Goal: Task Accomplishment & Management: Complete application form

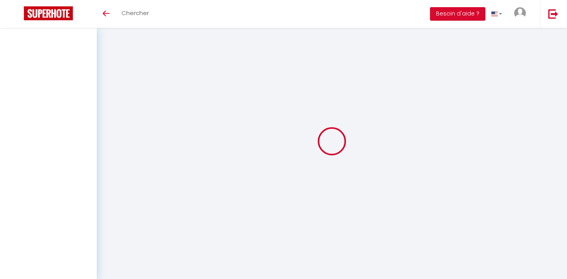
select select
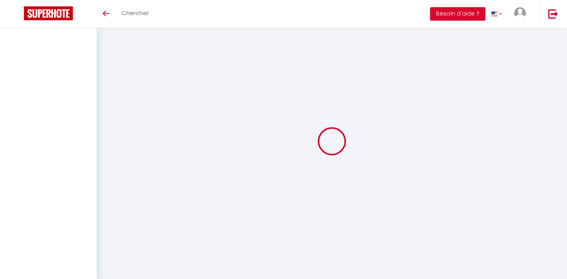
select select
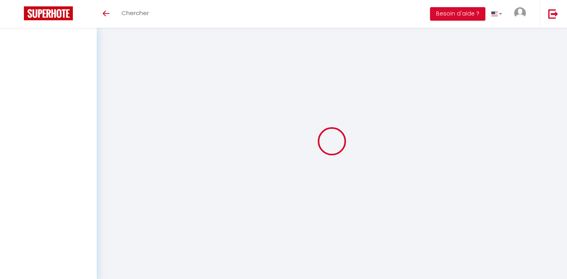
select select
checkbox input "false"
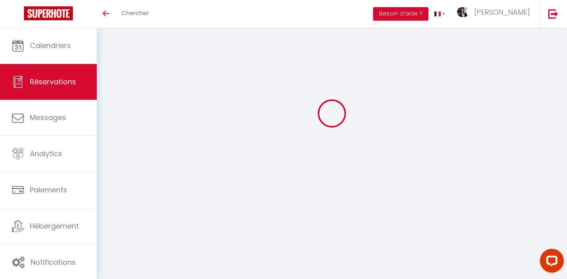
type input "[PERSON_NAME]"
type input "Gardes"
type input "[EMAIL_ADDRESS][DOMAIN_NAME]"
type input "[PERSON_NAME][EMAIL_ADDRESS][DOMAIN_NAME]"
type input "[PHONE_NUMBER]"
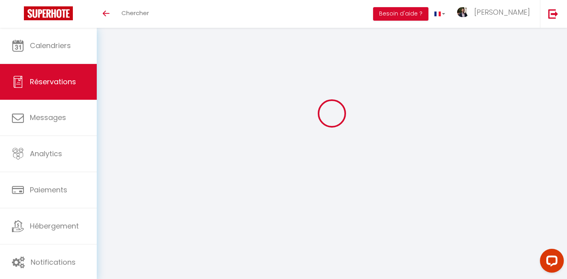
type input "[PHONE_NUMBER]"
select select
type input "7.04"
select select "73435"
select select "1"
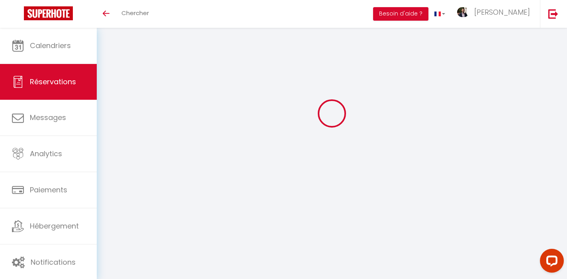
select select
type input "2"
select select "12"
select select
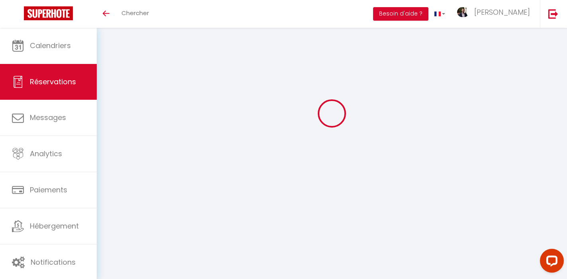
type input "155.52"
checkbox input "false"
type input "0"
select select "1"
type input "0"
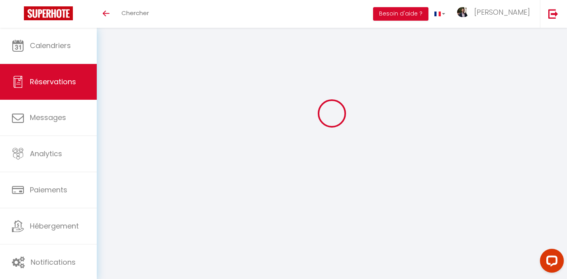
type input "0"
select select
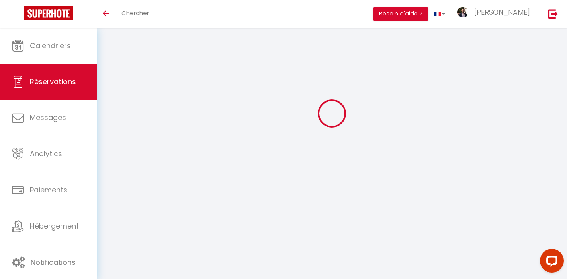
checkbox input "false"
type textarea "Nous sommes contents de venir visiter [GEOGRAPHIC_DATA] !"
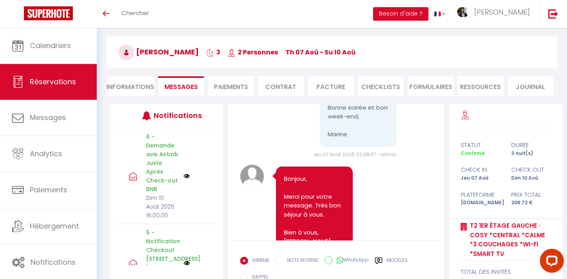
scroll to position [1968, 0]
